Goal: Task Accomplishment & Management: Use online tool/utility

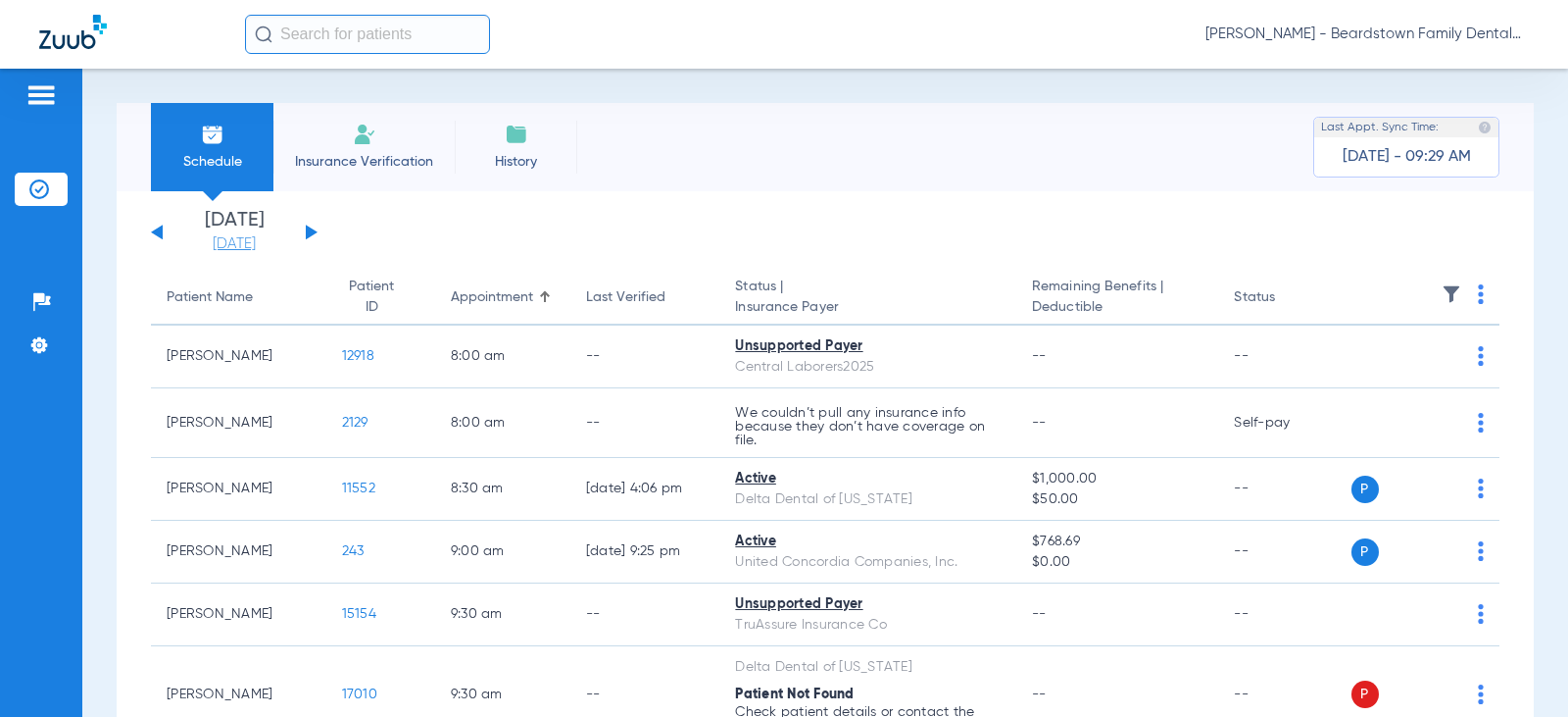
click at [262, 240] on link "[DATE]" at bounding box center [233, 244] width 118 height 20
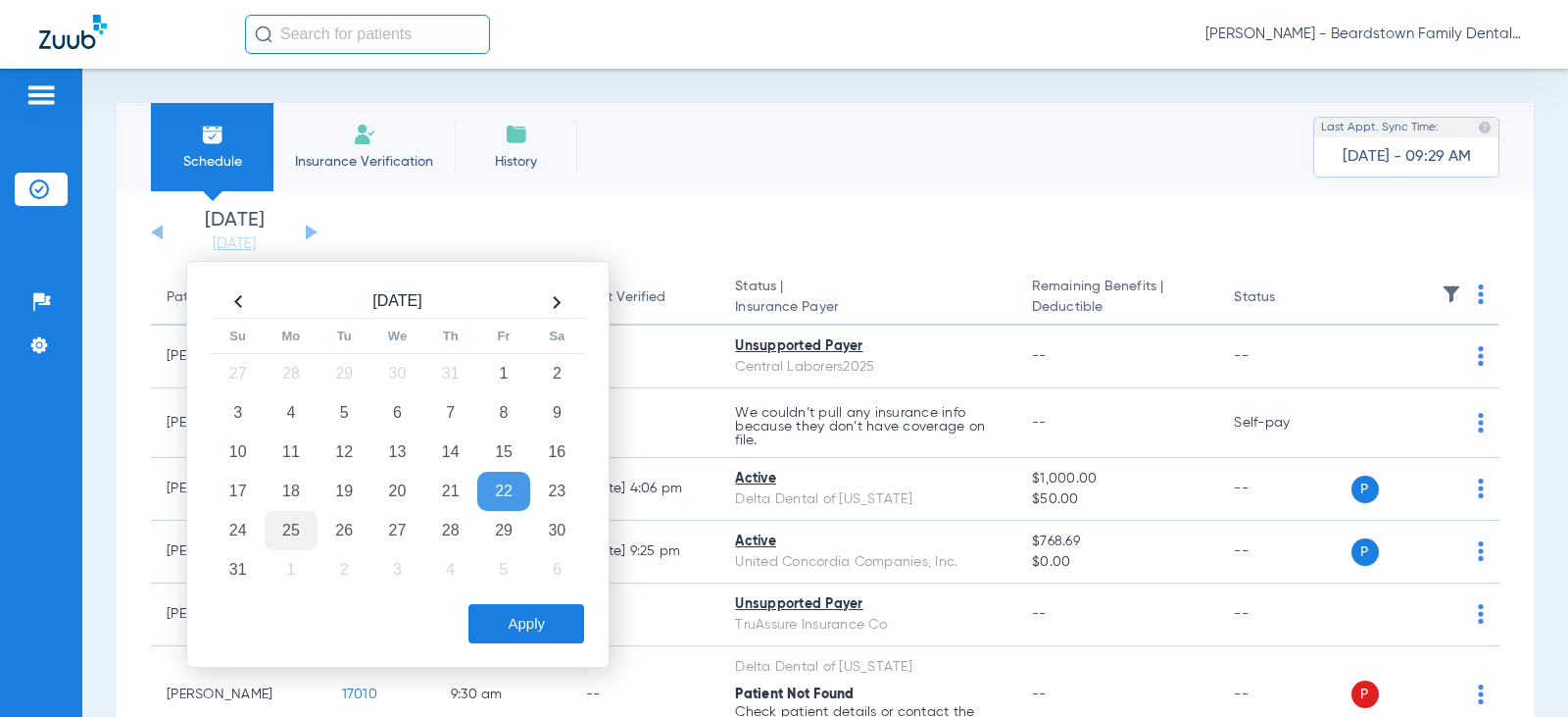
click at [285, 530] on td "25" at bounding box center [292, 531] width 53 height 40
click at [559, 628] on button "Apply" at bounding box center [526, 624] width 116 height 40
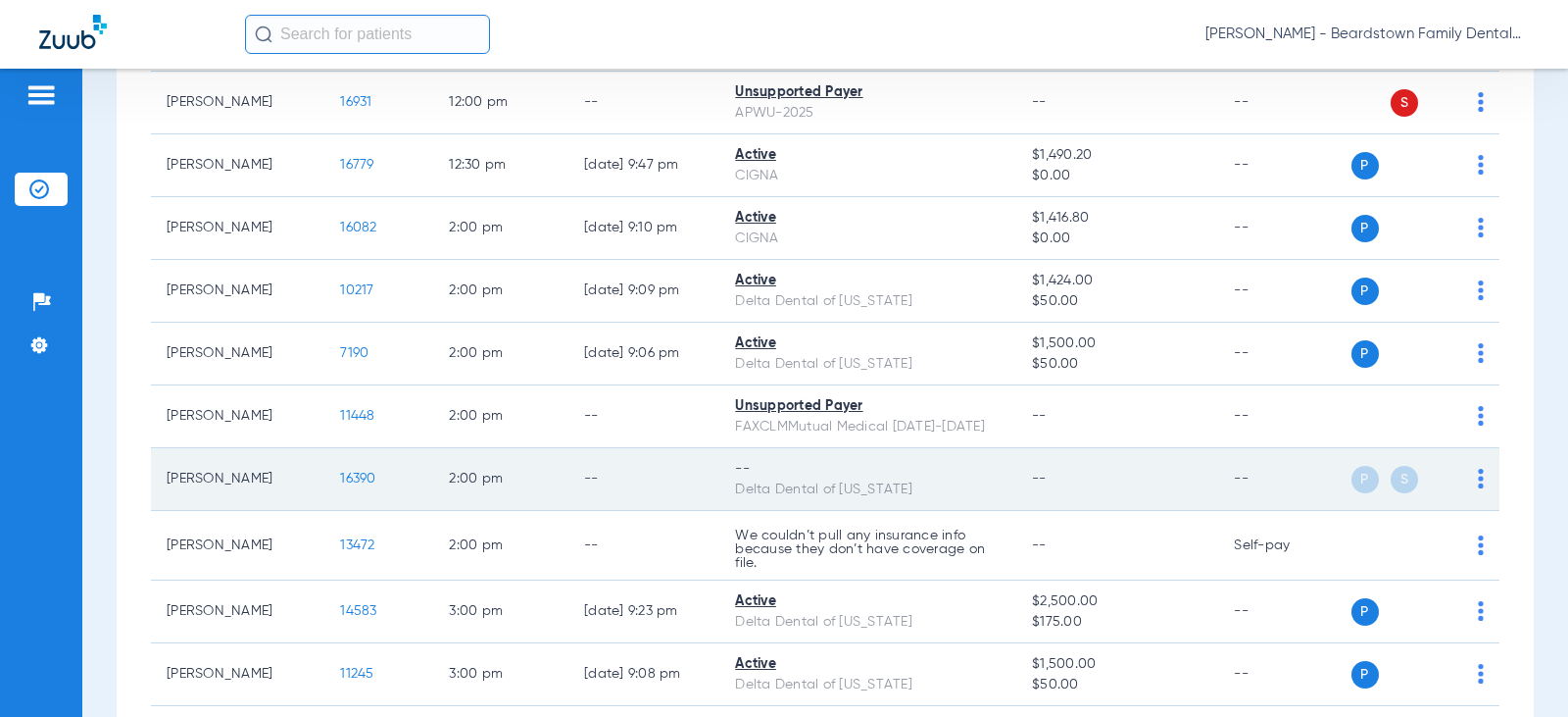
scroll to position [2942, 0]
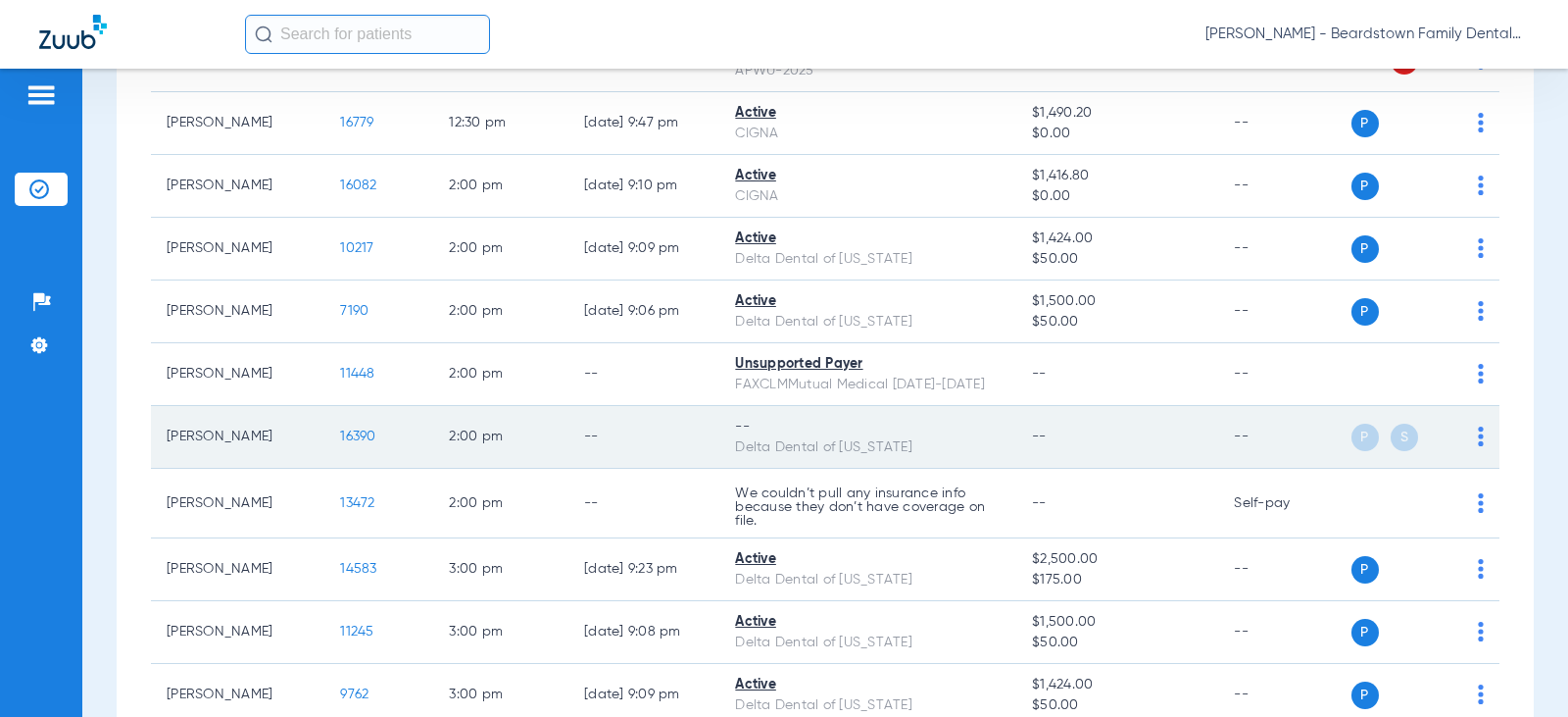
click at [1478, 435] on span at bounding box center [1481, 442] width 6 height 14
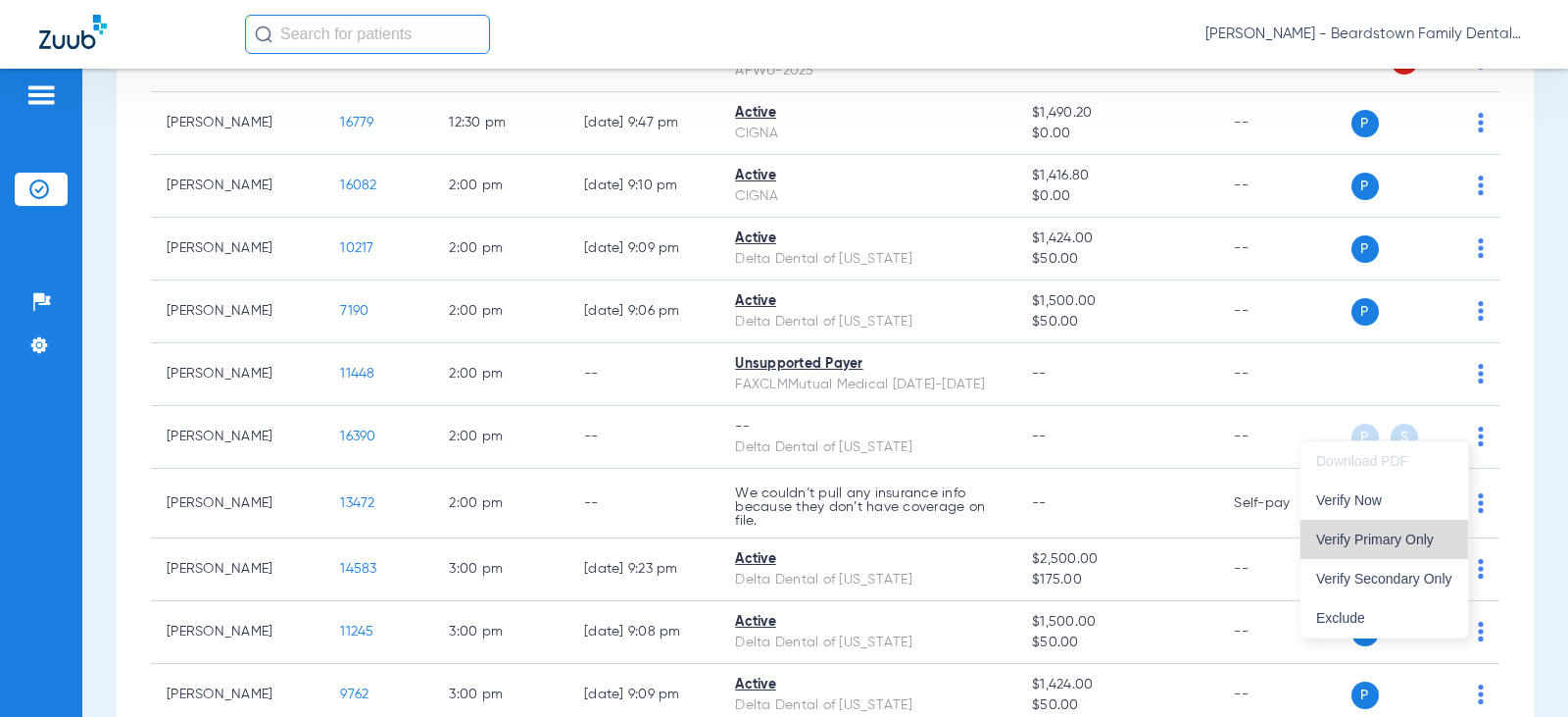
click at [1388, 542] on span "Verify Primary Only" at bounding box center [1385, 539] width 136 height 14
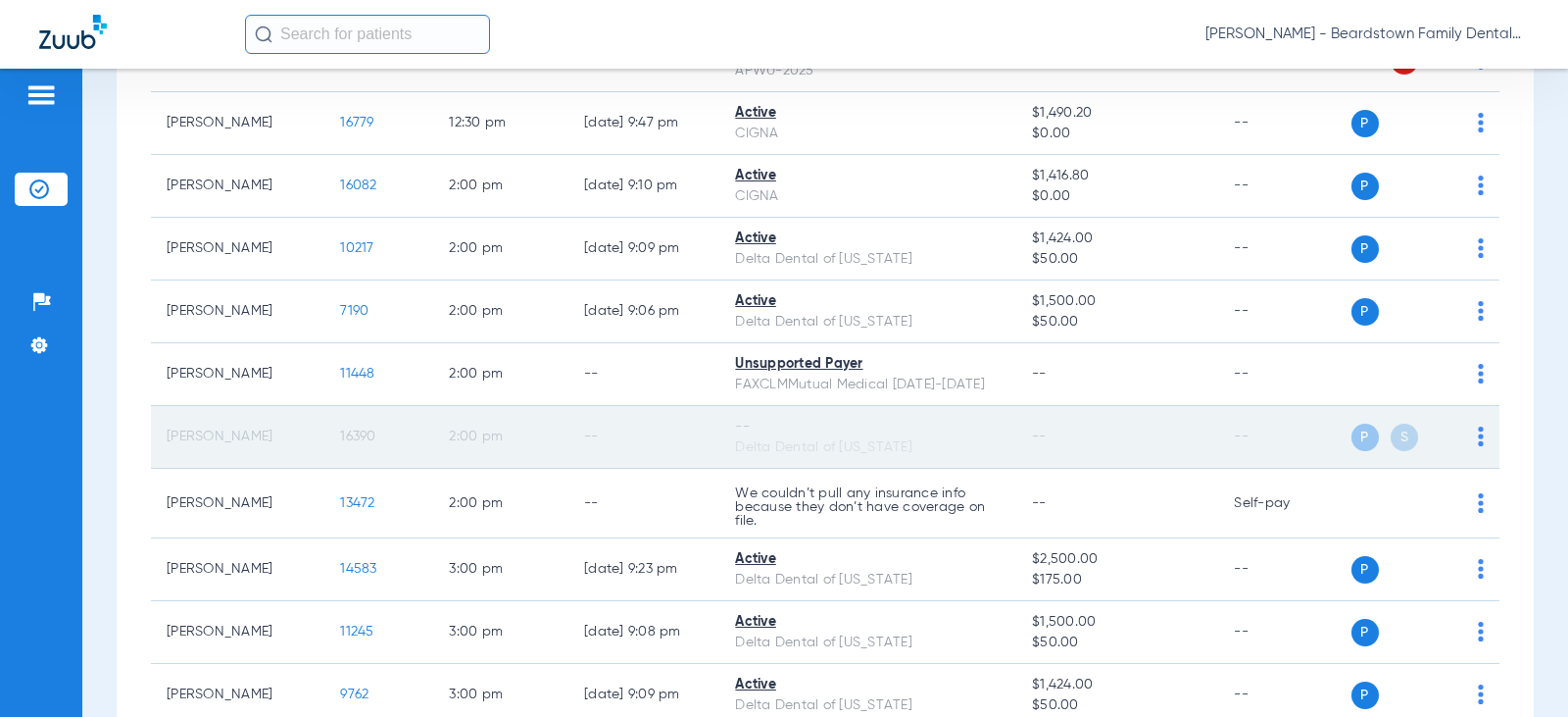
click at [1462, 423] on div "P S" at bounding box center [1418, 437] width 133 height 28
click at [1179, 452] on td "--" at bounding box center [1117, 437] width 202 height 62
click at [1478, 426] on img at bounding box center [1481, 436] width 6 height 20
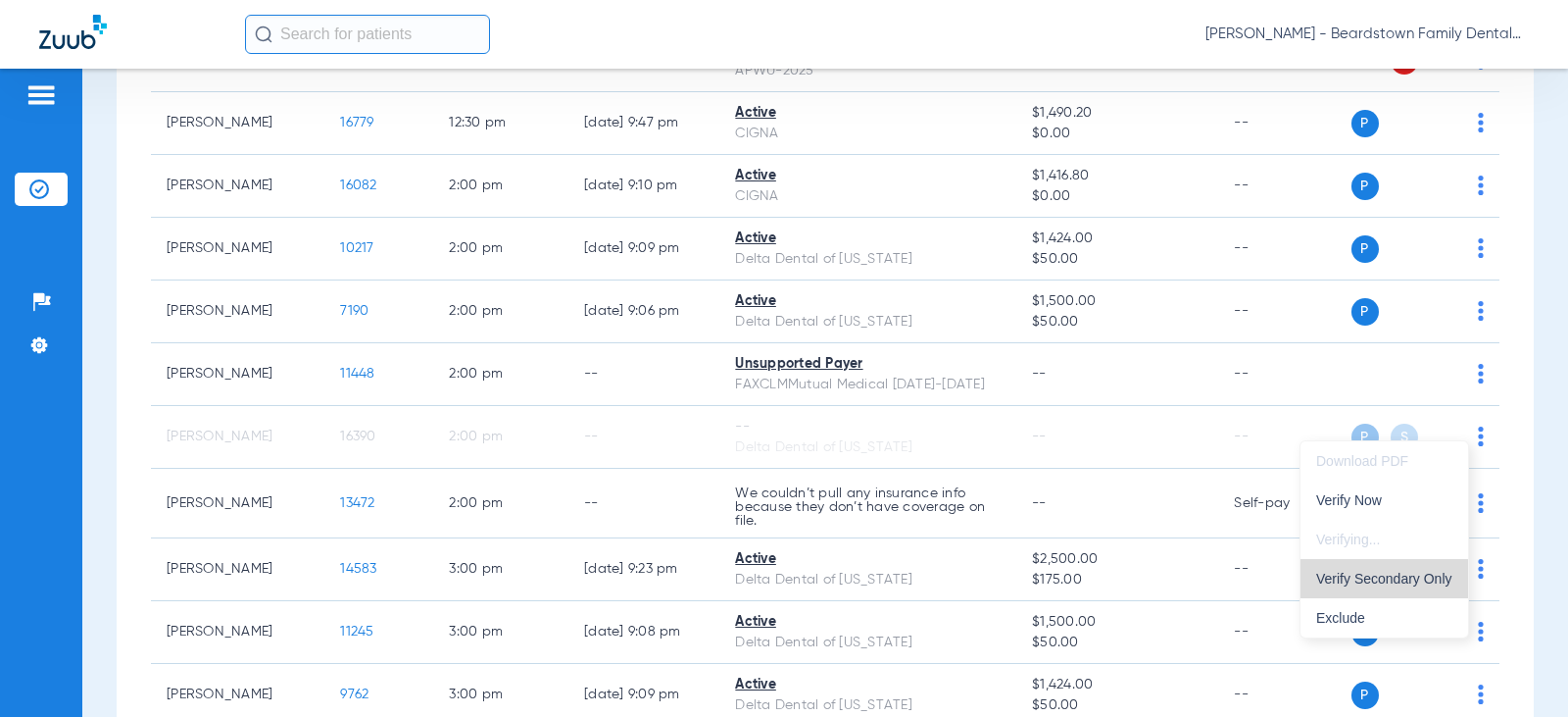
click at [1390, 572] on span "Verify Secondary Only" at bounding box center [1385, 579] width 136 height 14
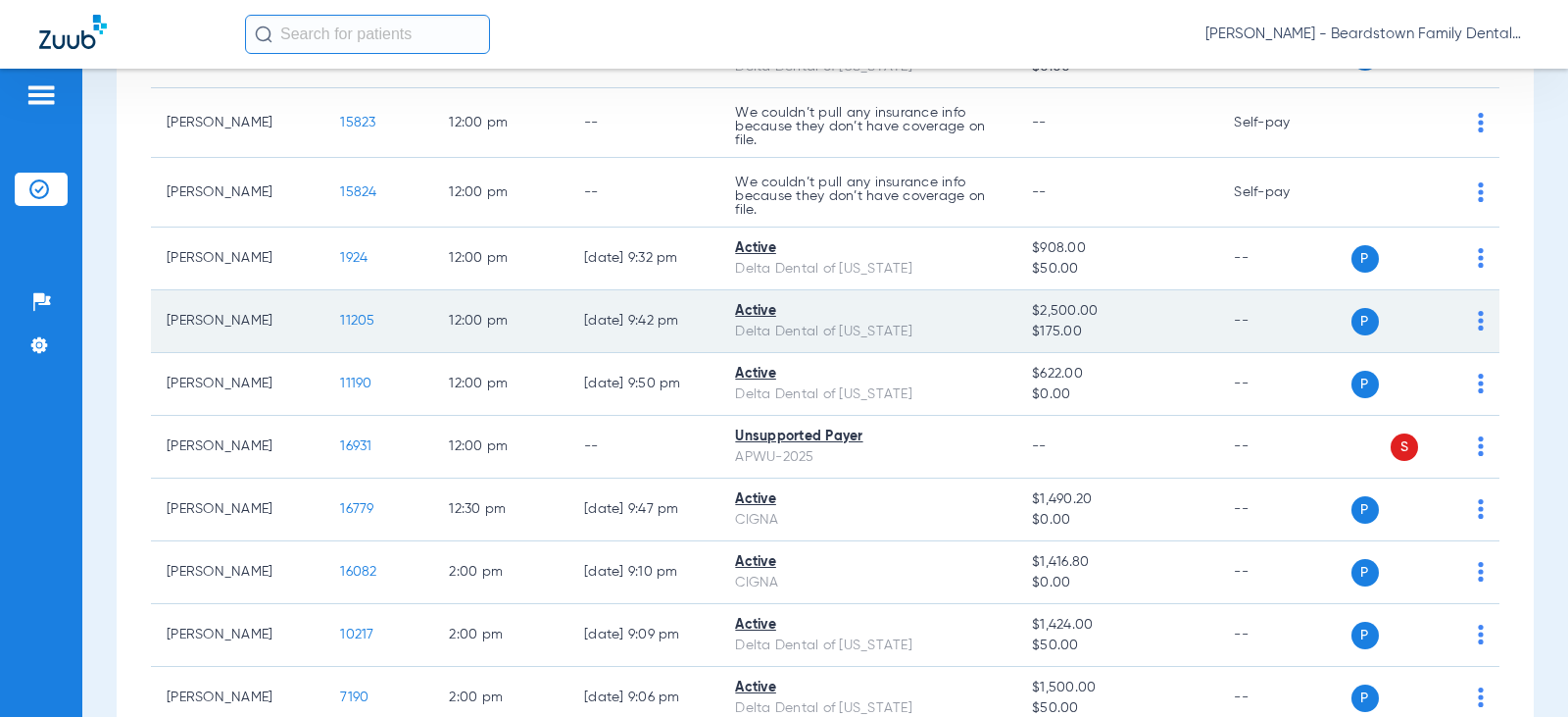
scroll to position [2550, 0]
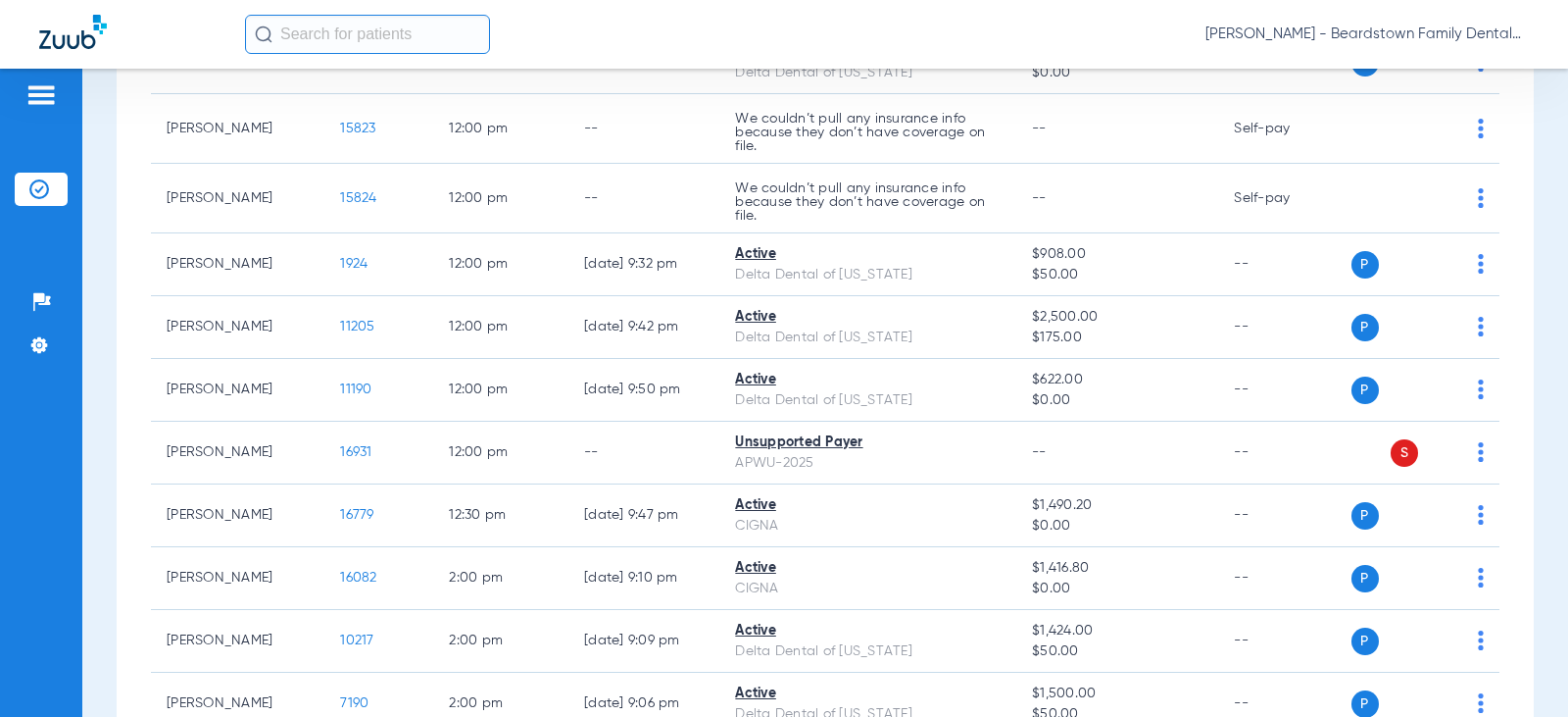
click at [404, 33] on input "text" at bounding box center [368, 35] width 245 height 40
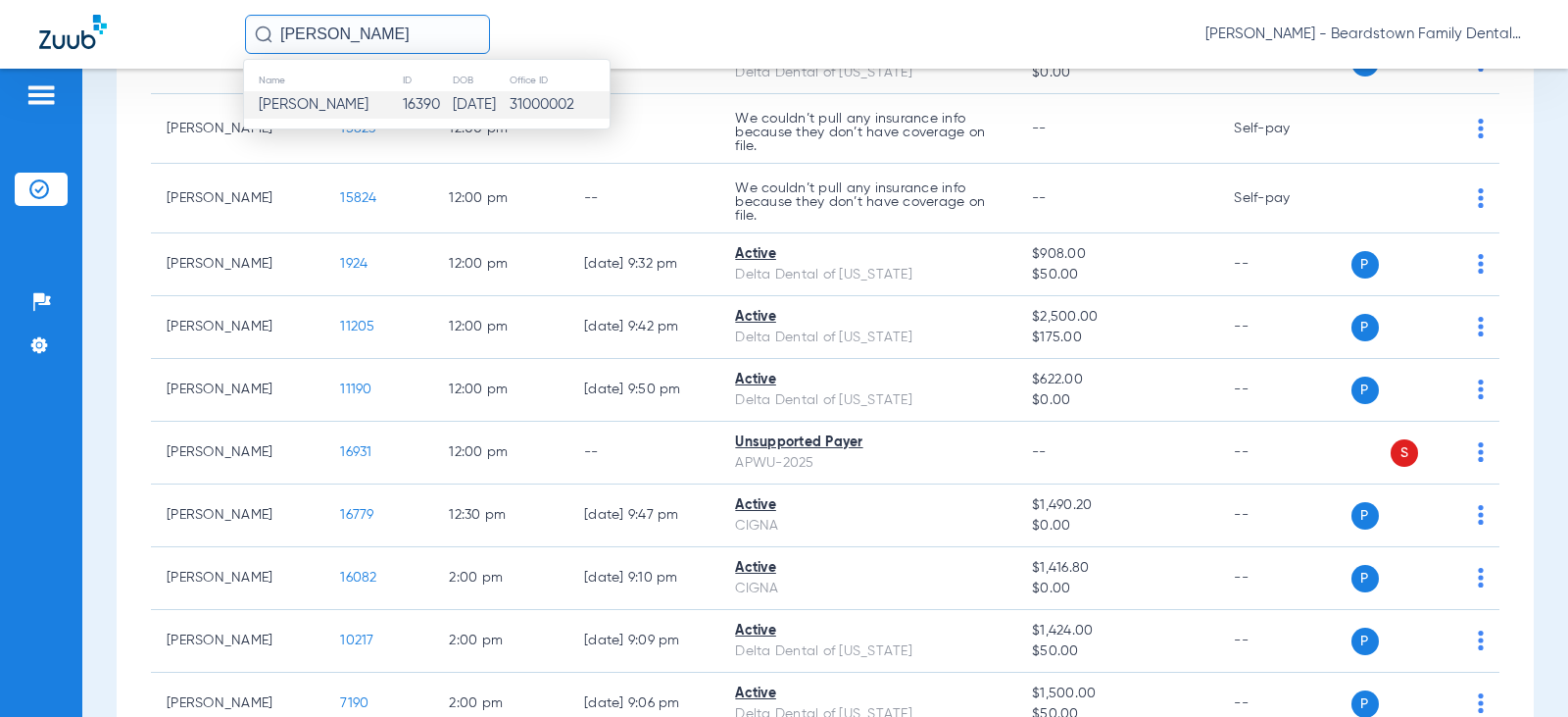
type input "[PERSON_NAME]"
click at [402, 105] on td "16390" at bounding box center [427, 105] width 49 height 28
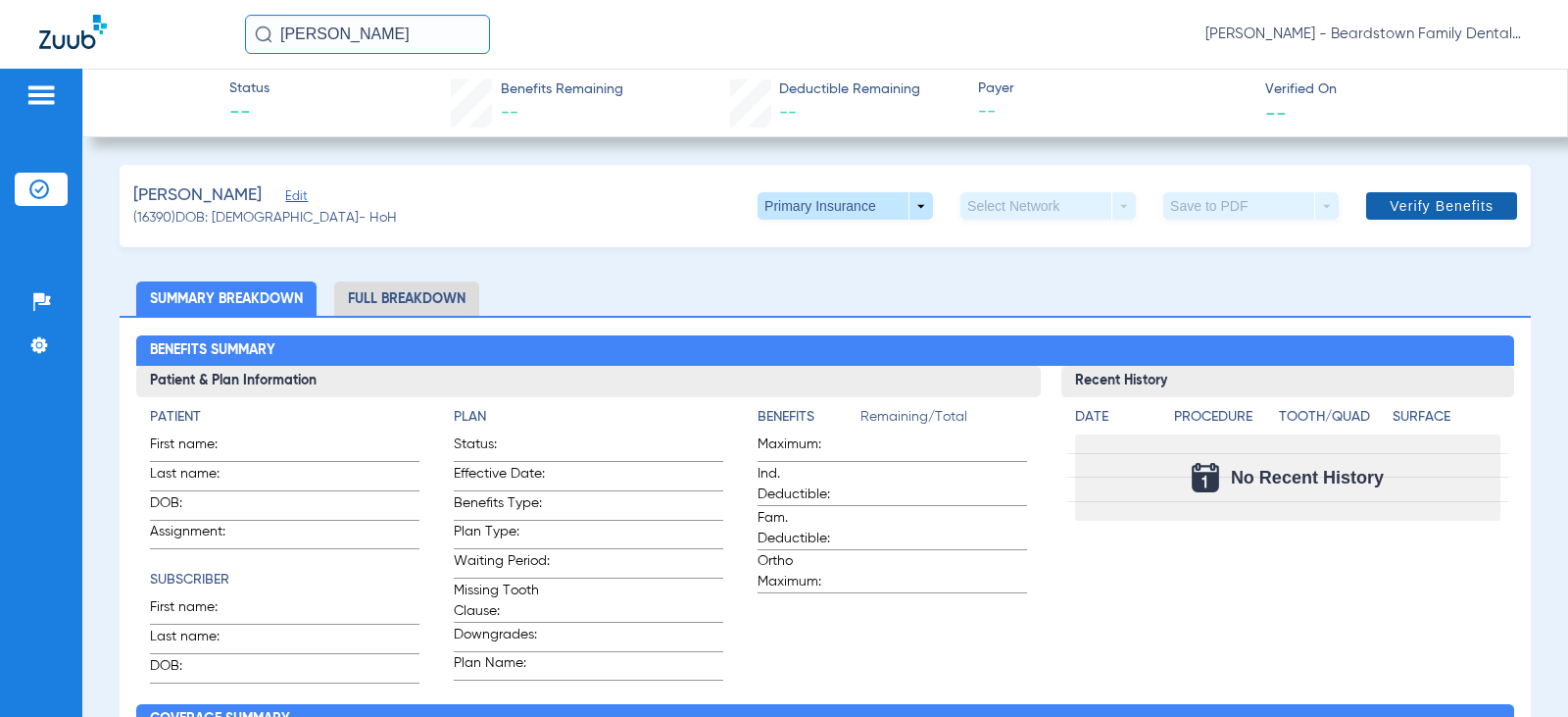
click at [1390, 202] on span "Verify Benefits" at bounding box center [1441, 206] width 104 height 16
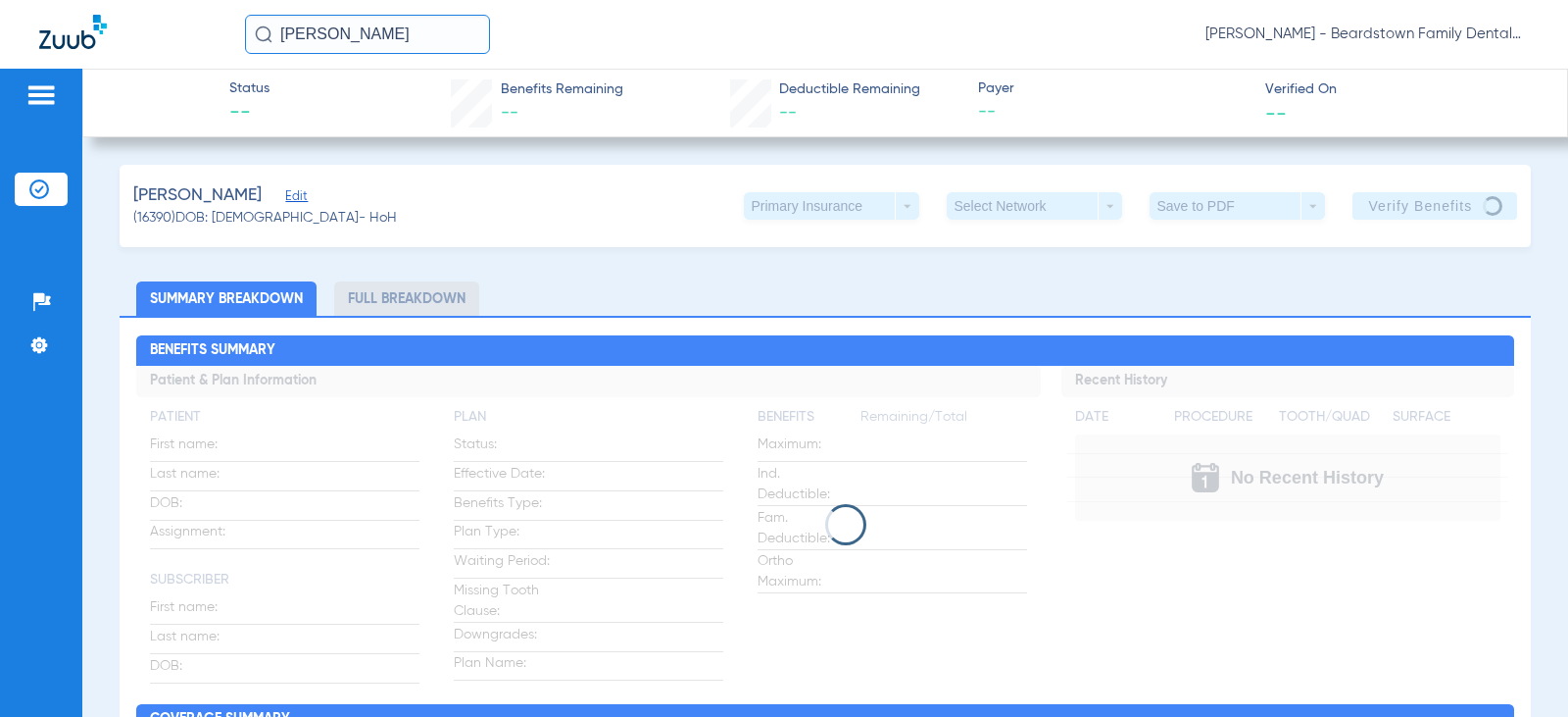
click at [77, 40] on img at bounding box center [73, 32] width 67 height 35
